Goal: Navigation & Orientation: Find specific page/section

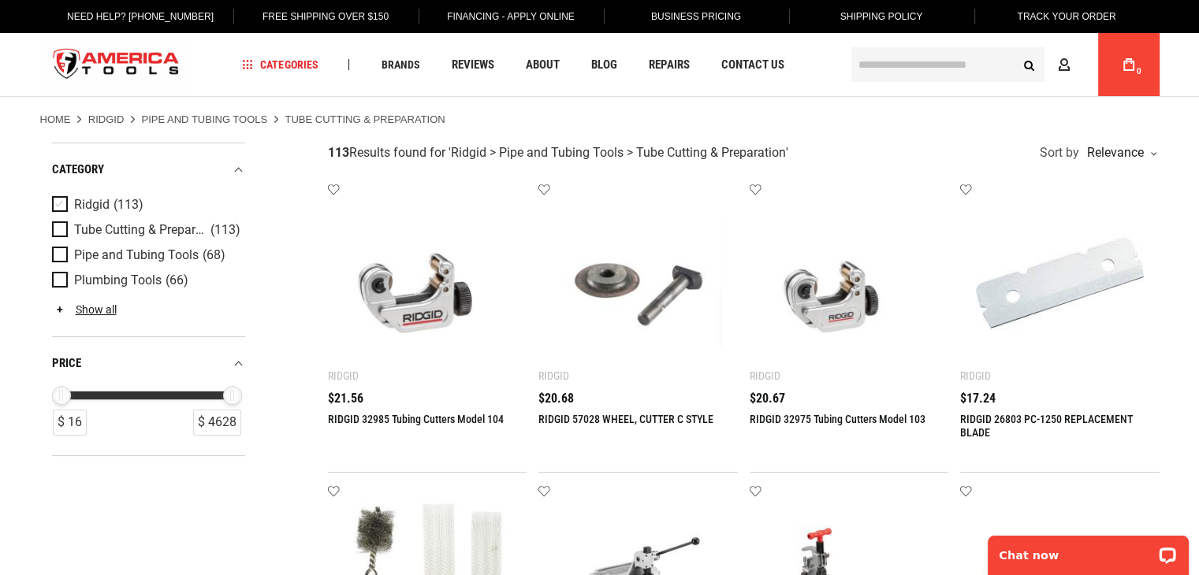
click at [87, 200] on span "Ridgid" at bounding box center [91, 205] width 35 height 14
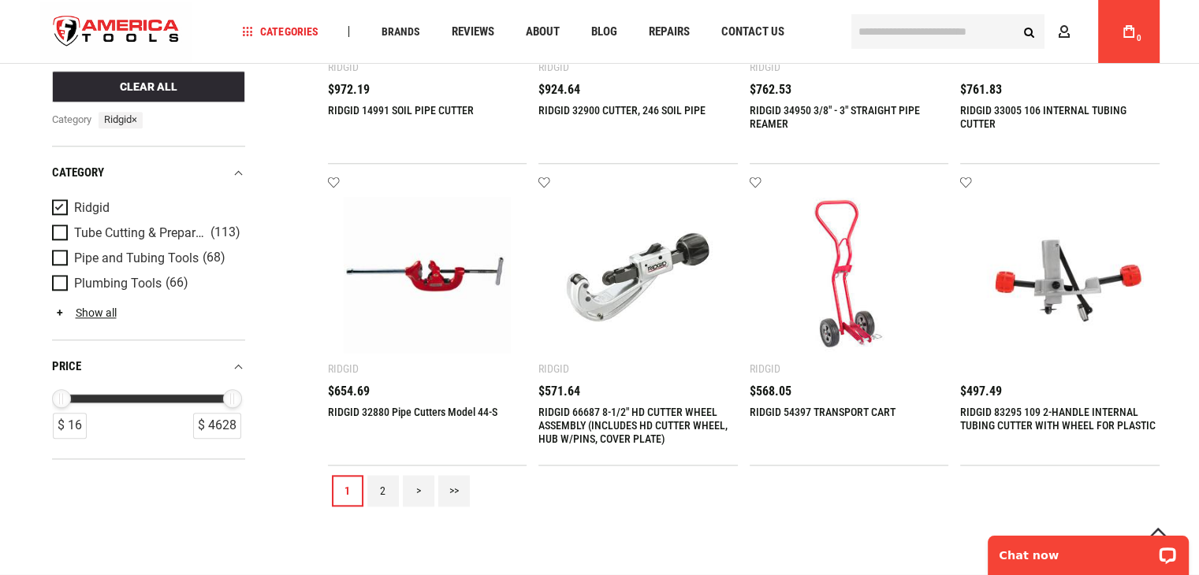
scroll to position [1473, 0]
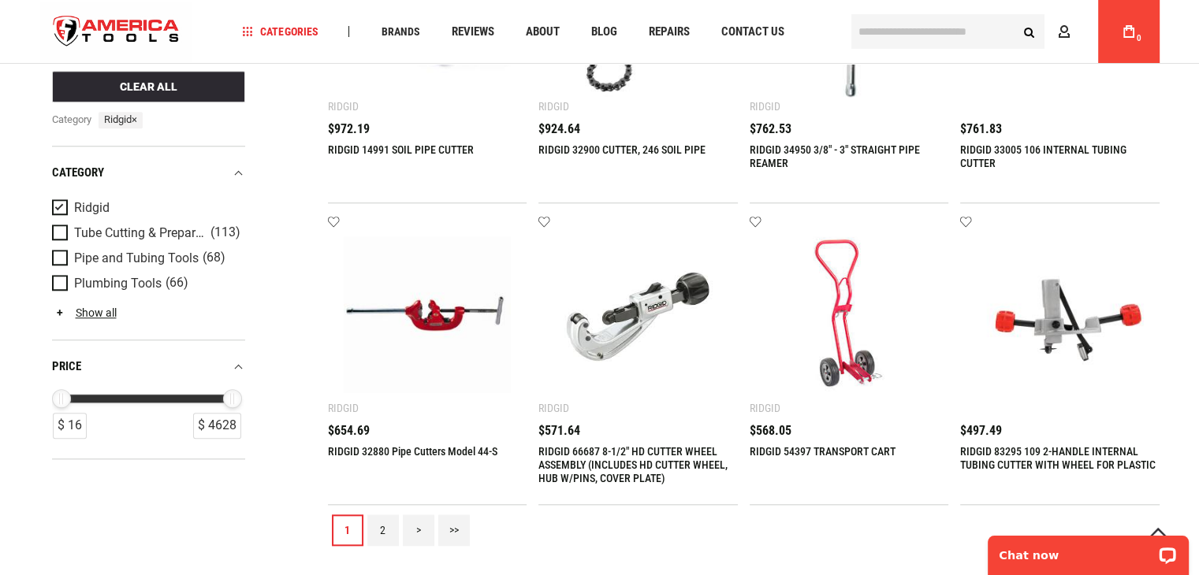
click at [64, 203] on span "Product Filters" at bounding box center [63, 207] width 22 height 17
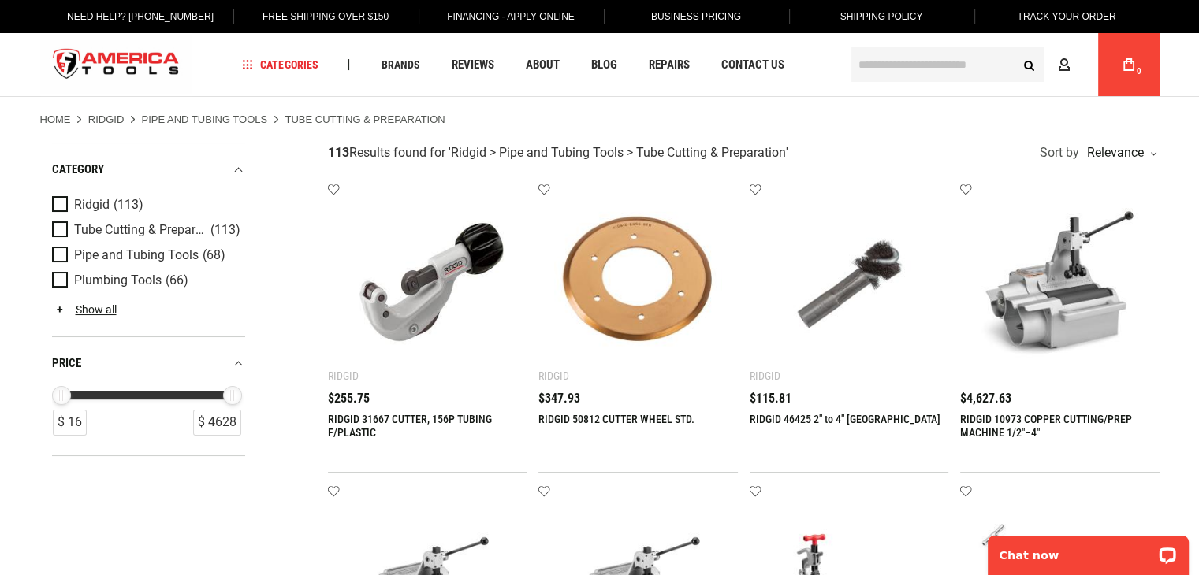
click at [104, 389] on div "$ 16 $ 4628" at bounding box center [146, 401] width 189 height 30
click at [104, 313] on link "Show all" at bounding box center [84, 309] width 65 height 13
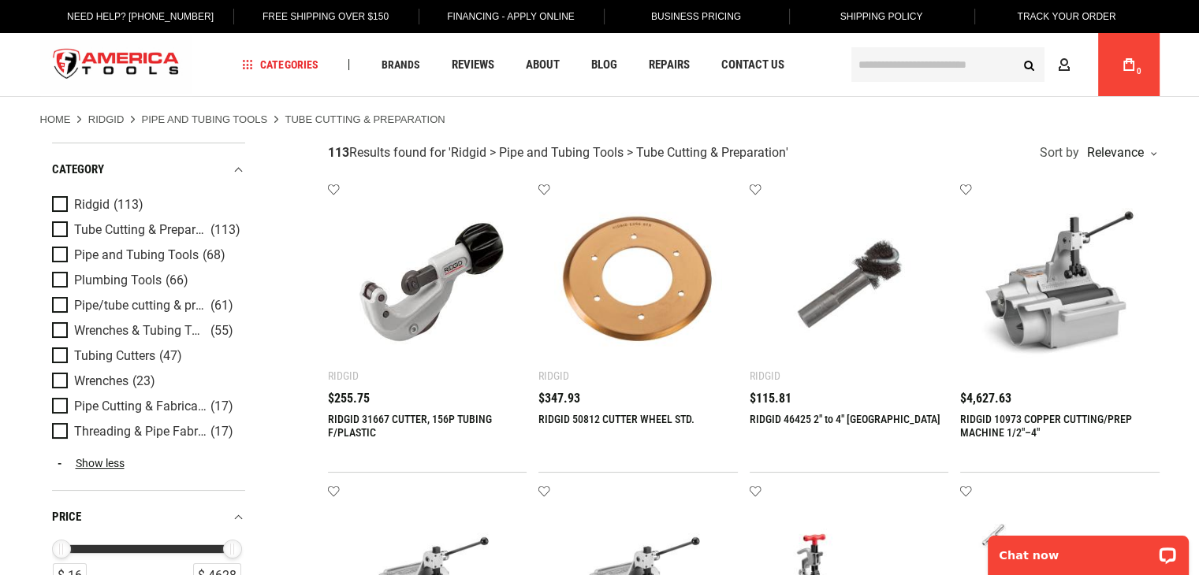
click at [211, 114] on link "Pipe and Tubing Tools" at bounding box center [205, 120] width 126 height 14
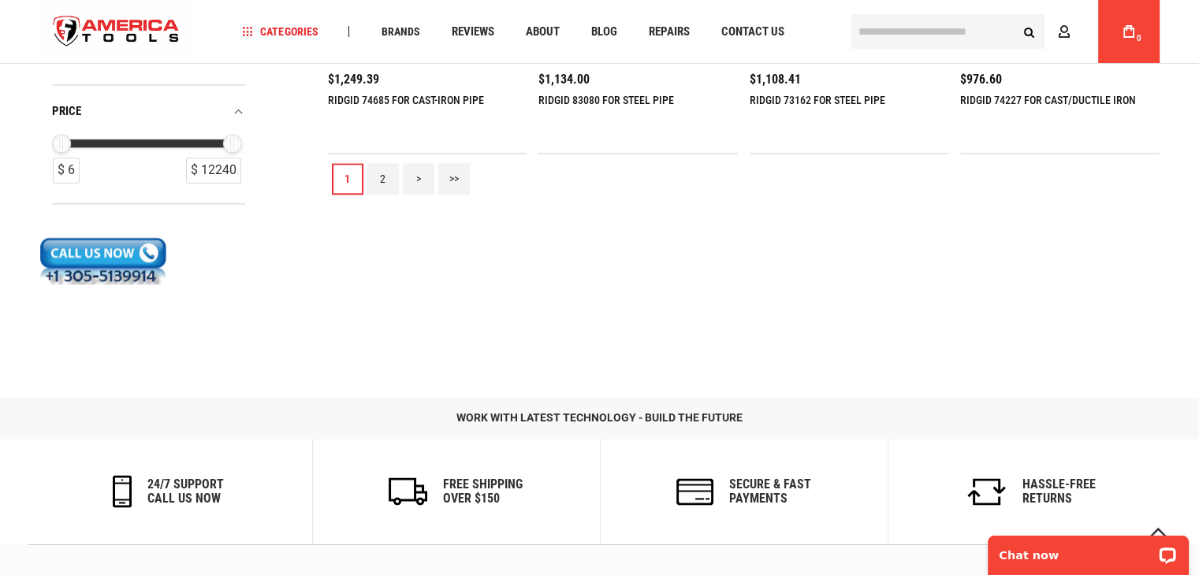
scroll to position [1892, 0]
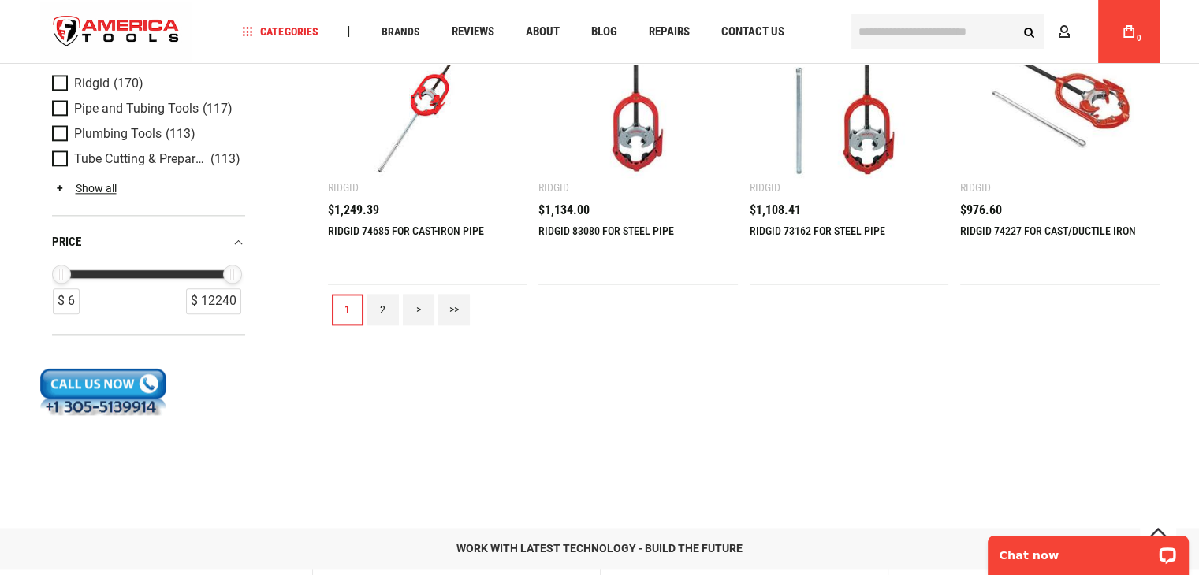
click at [383, 304] on link "2" at bounding box center [383, 310] width 32 height 32
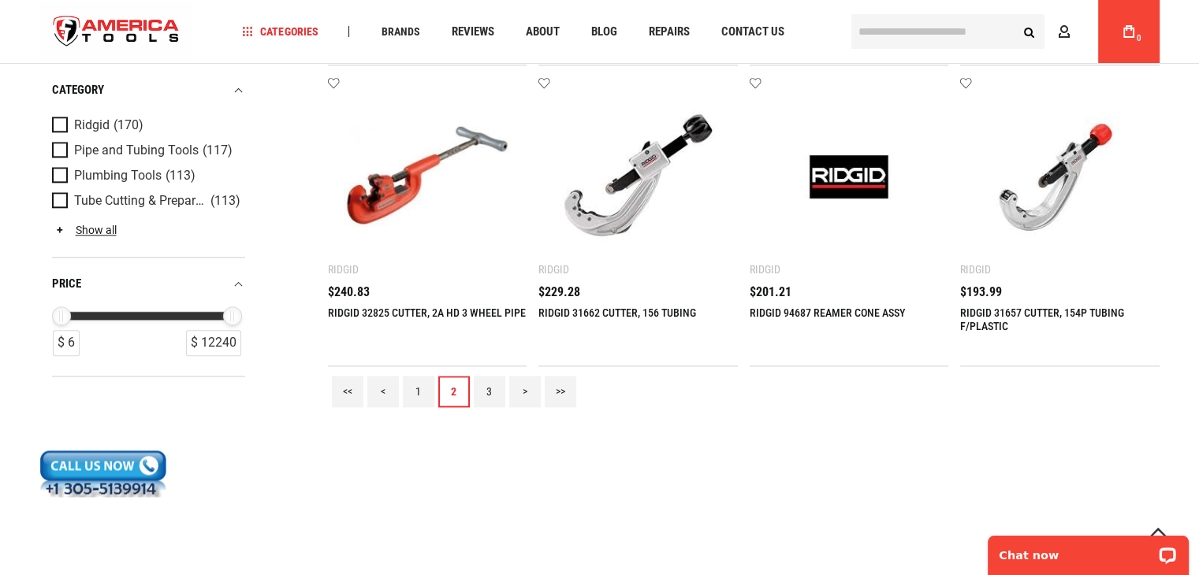
scroll to position [1813, 0]
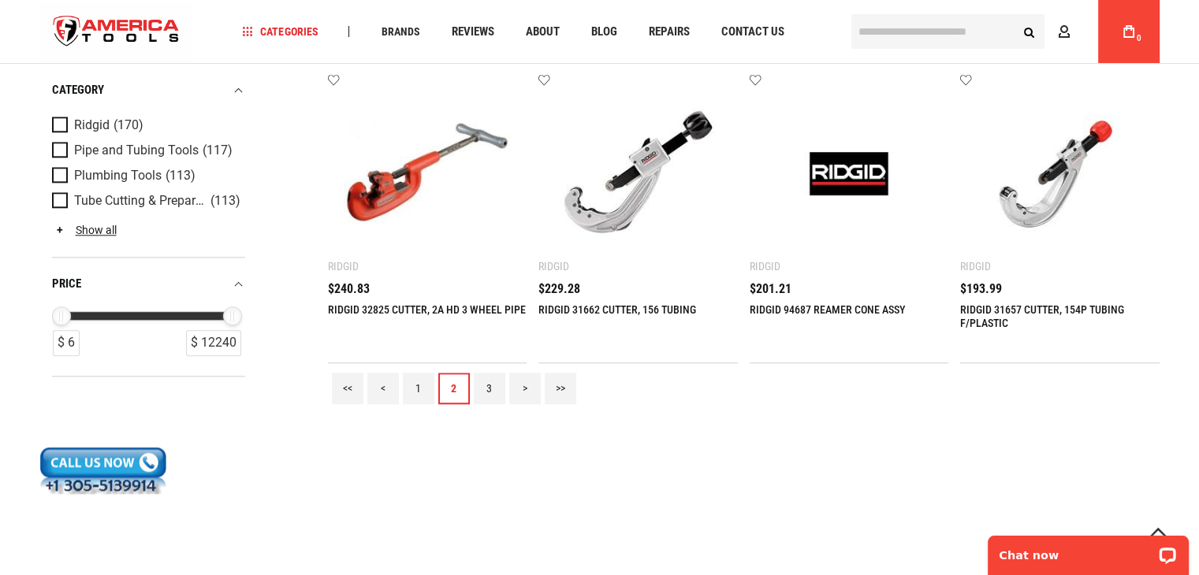
click at [491, 385] on link "3" at bounding box center [490, 389] width 32 height 32
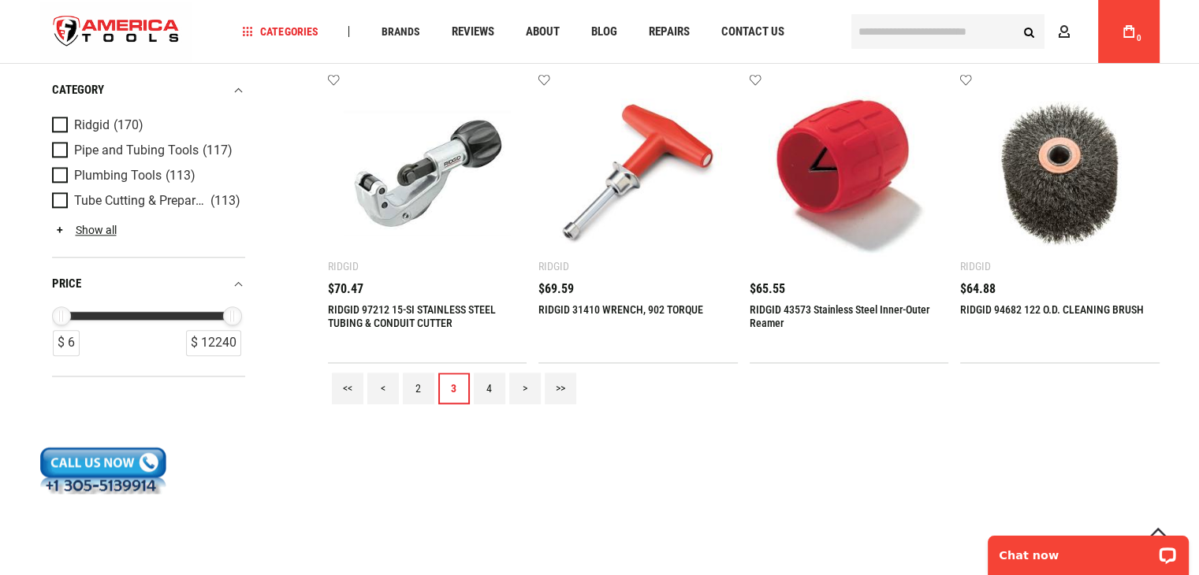
click at [495, 388] on link "4" at bounding box center [490, 389] width 32 height 32
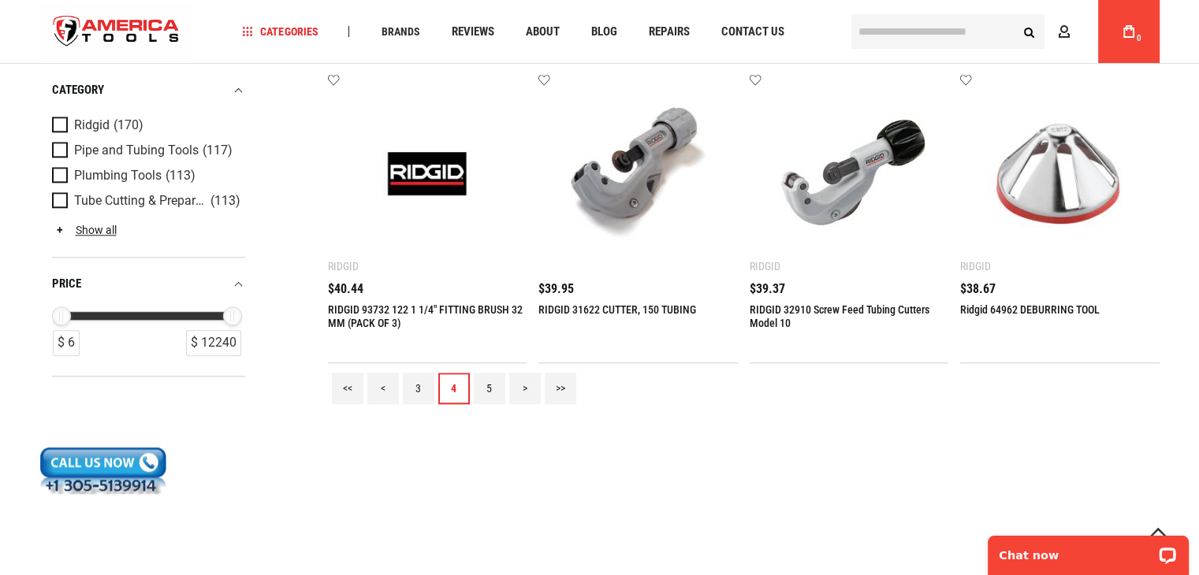
click at [495, 385] on link "5" at bounding box center [490, 389] width 32 height 32
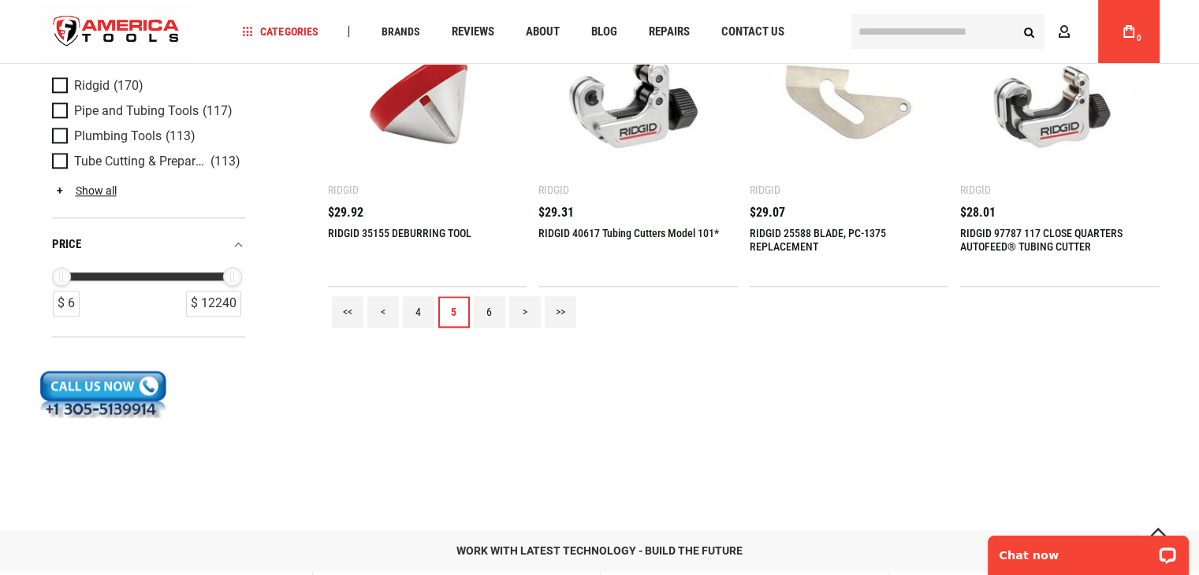
scroll to position [1892, 0]
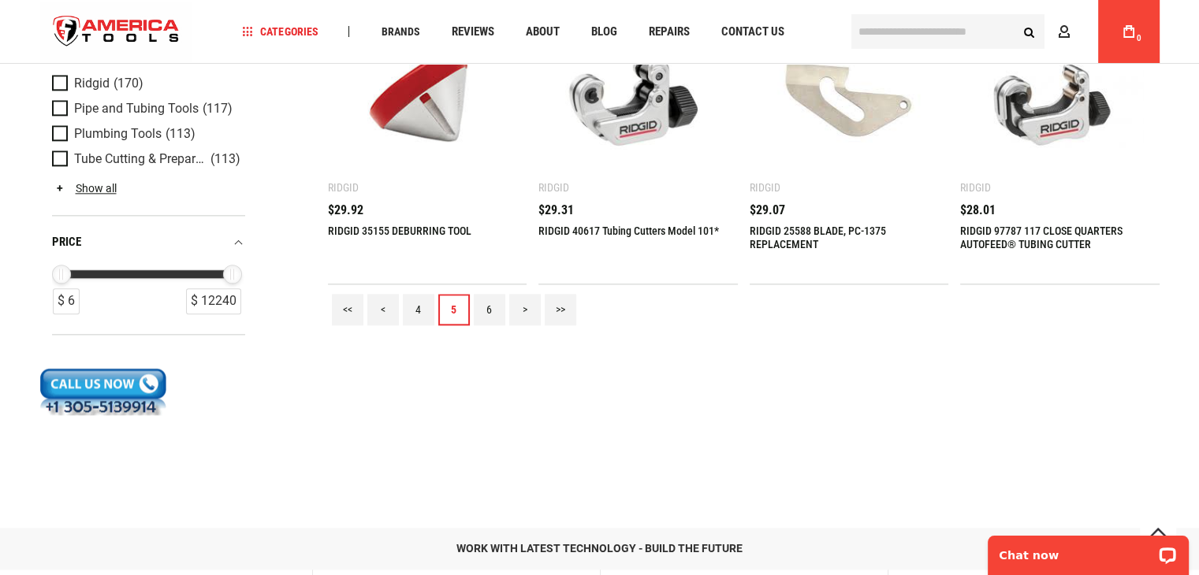
click at [493, 313] on link "6" at bounding box center [490, 310] width 32 height 32
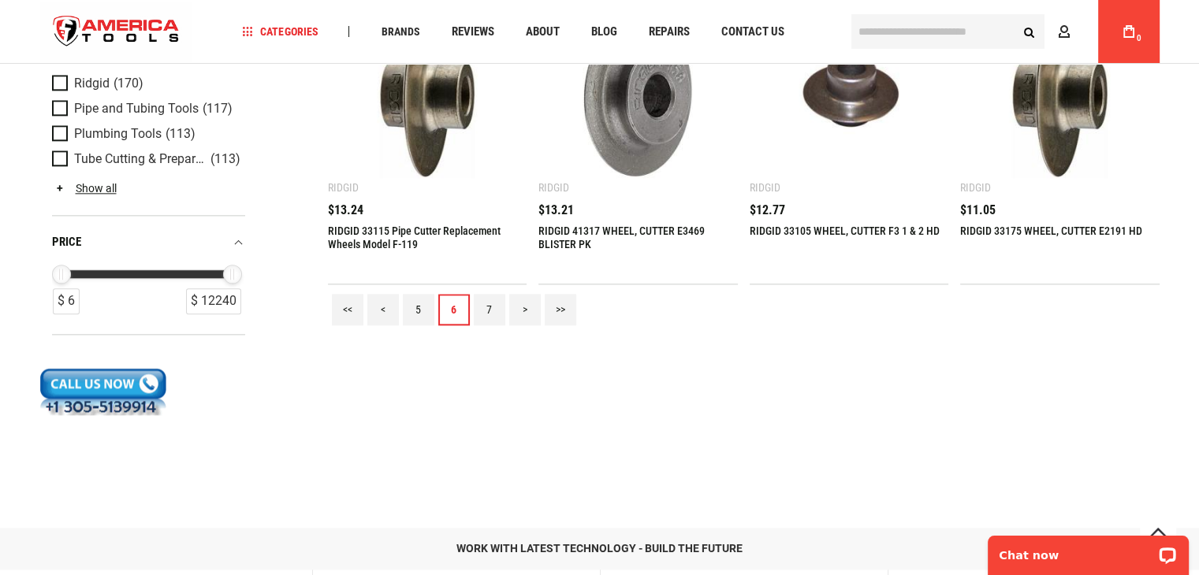
click at [498, 310] on link "7" at bounding box center [490, 310] width 32 height 32
